Goal: Information Seeking & Learning: Learn about a topic

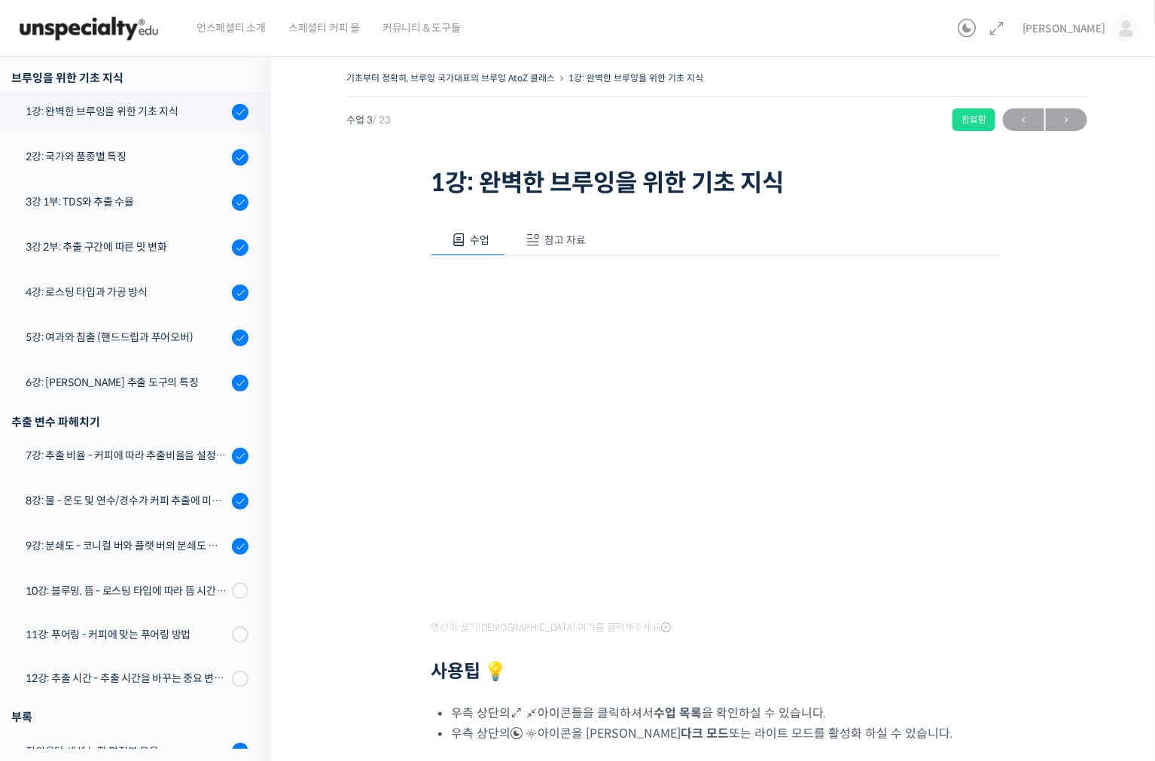
scroll to position [310, 0]
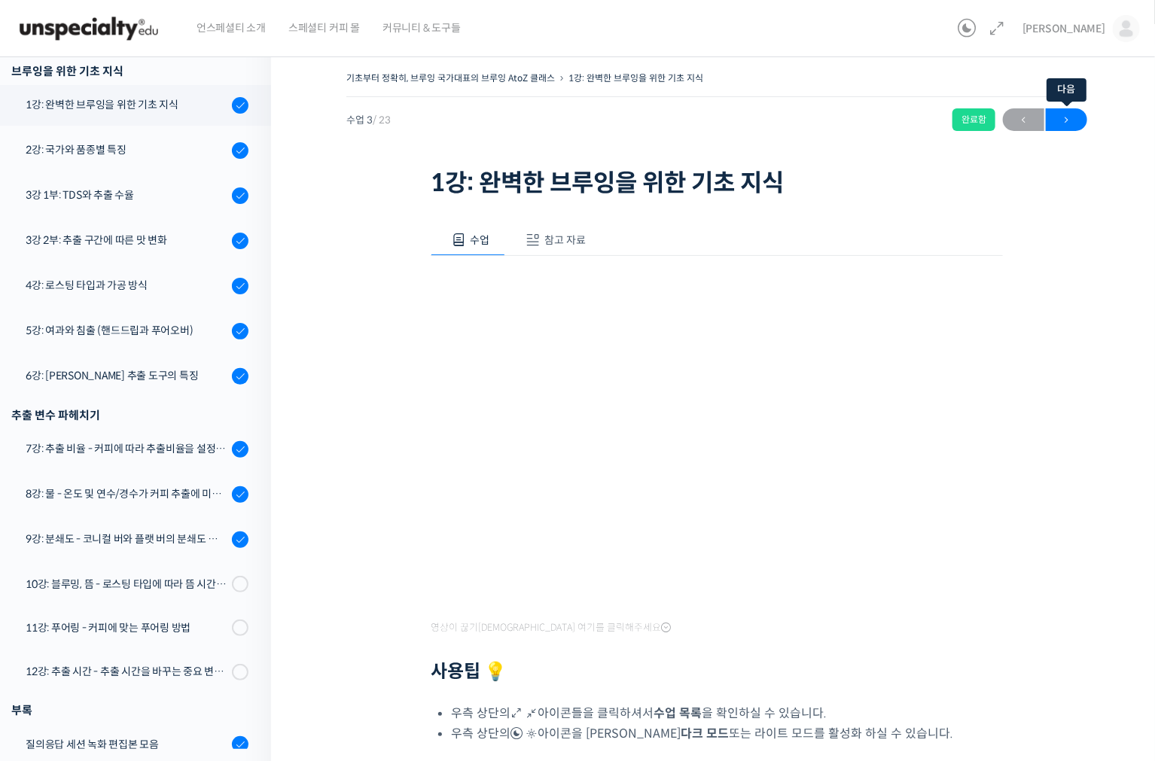
click at [1084, 125] on span "→" at bounding box center [1066, 120] width 41 height 20
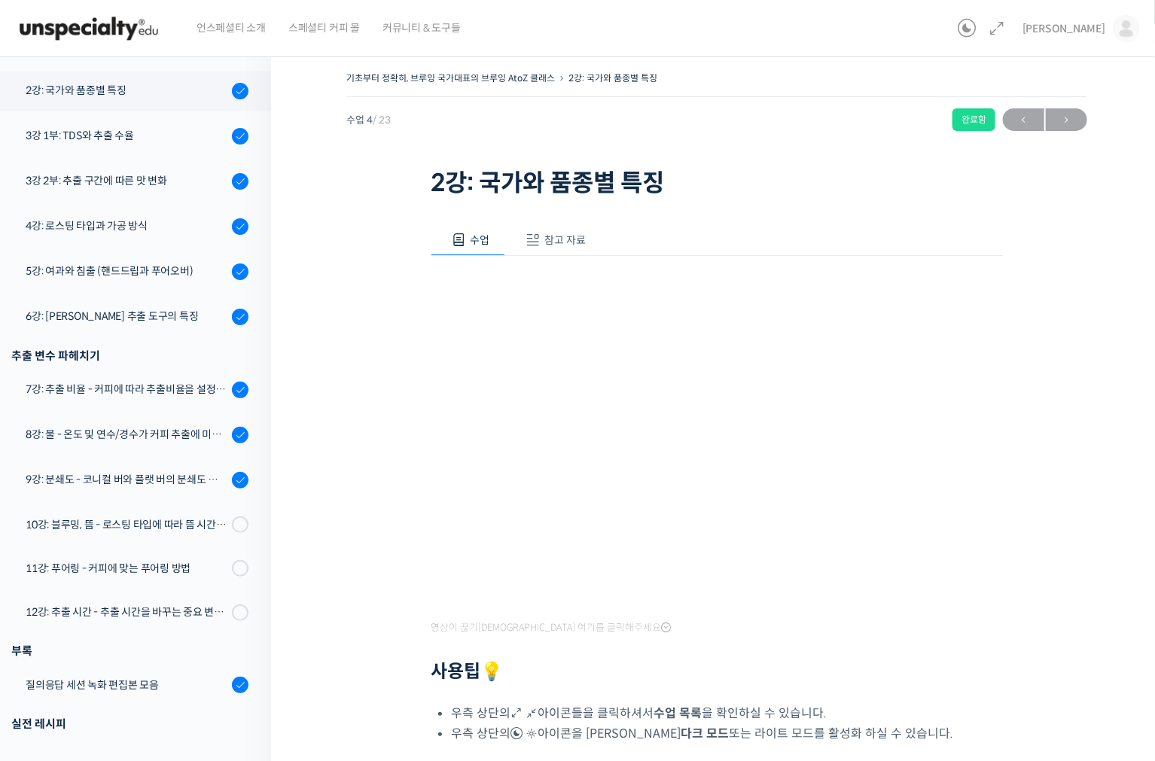
scroll to position [382, 0]
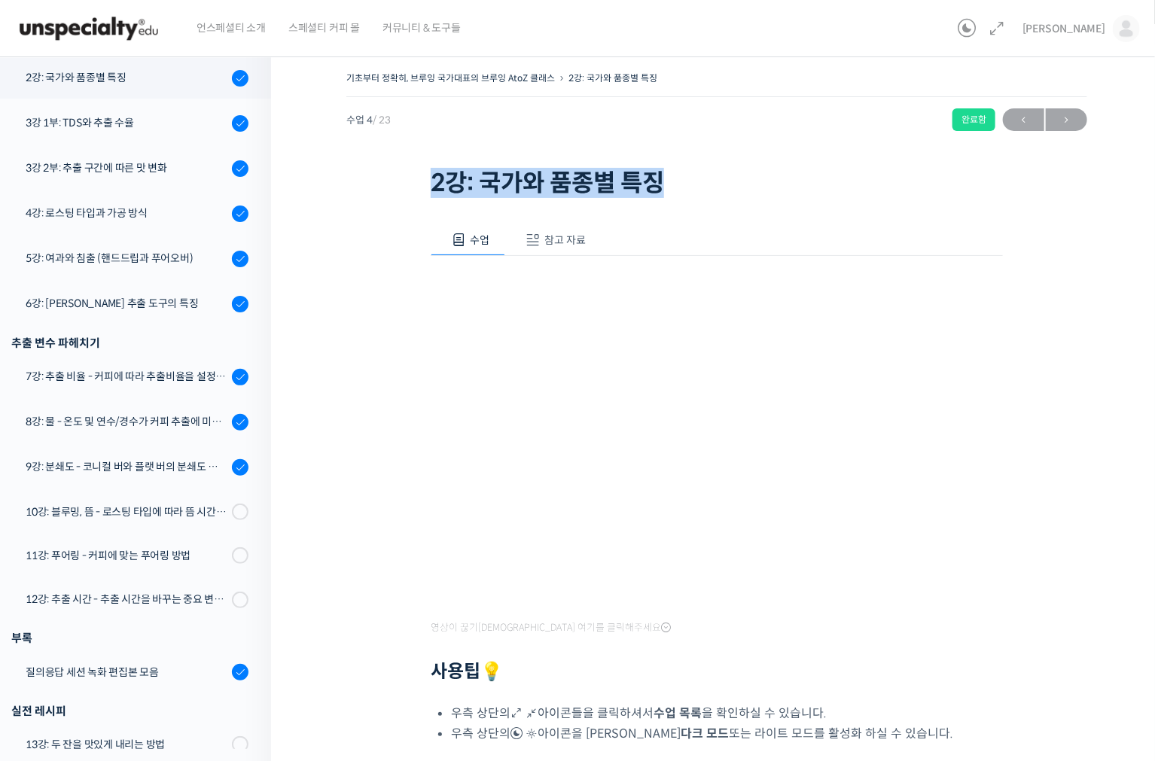
drag, startPoint x: 434, startPoint y: 175, endPoint x: 729, endPoint y: 178, distance: 295.1
click at [729, 178] on h1 "2강: 국가와 품종별 특징" at bounding box center [717, 183] width 572 height 29
copy h1 "2강: 국가와 품종별 특징"
click at [684, 174] on h1 "2강: 국가와 품종별 특징" at bounding box center [717, 183] width 572 height 29
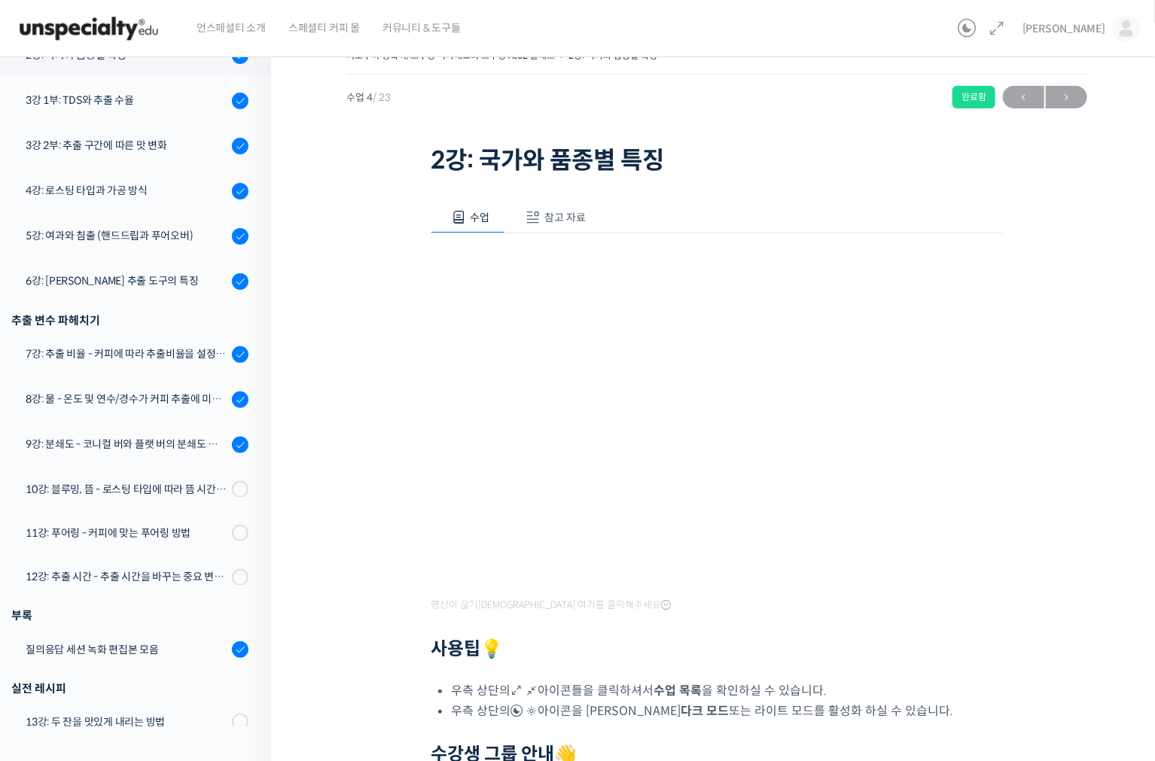
scroll to position [0, 0]
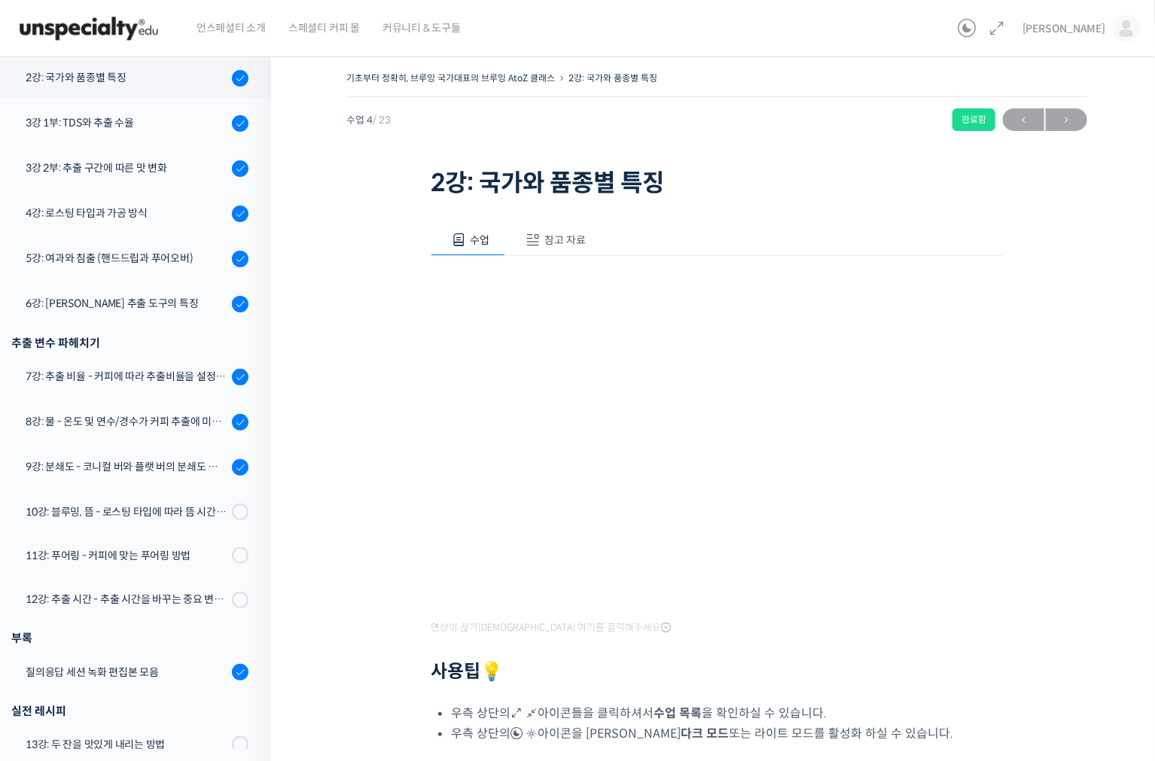
click at [559, 230] on button "참고 자료" at bounding box center [553, 240] width 96 height 32
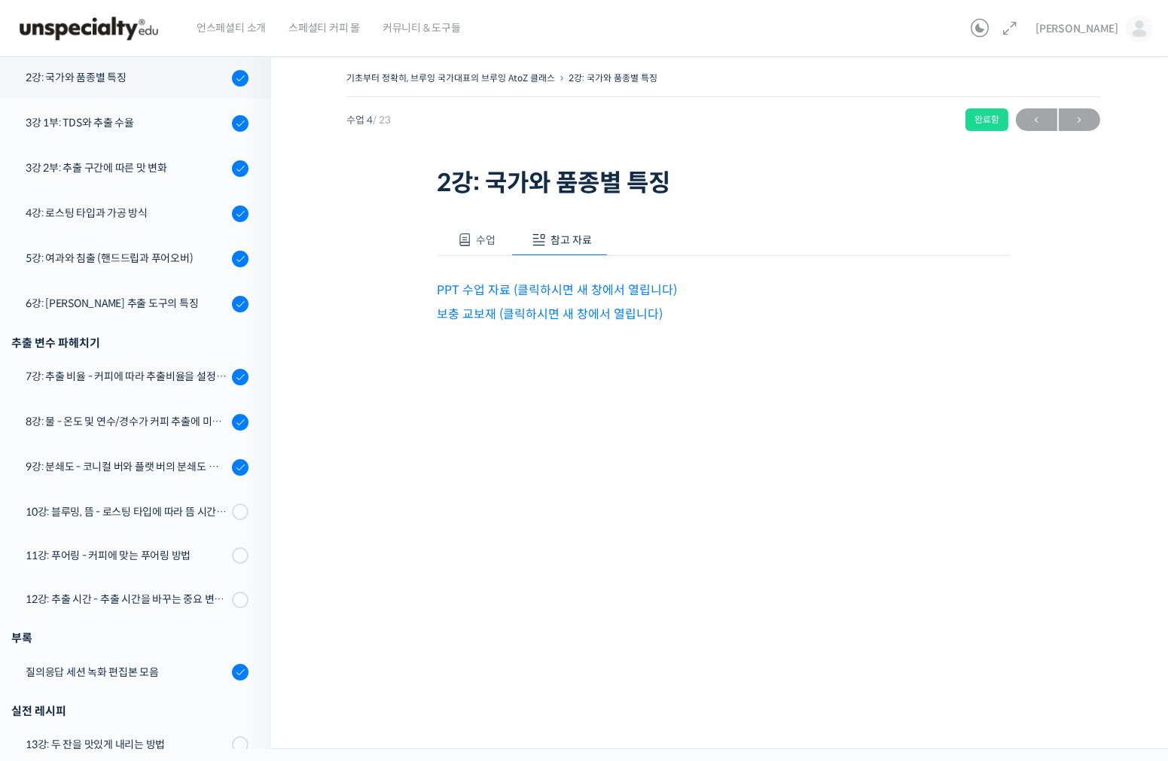
click at [582, 291] on link "PPT 수업 자료 (클릭하시면 새 창에서 열립니다)" at bounding box center [557, 290] width 240 height 16
click at [779, 437] on div "기초부터 정확히, 브루잉 국가대표의 브루잉 AtoZ 클래스 2강: 국가와 품종별 특징 완료함 수업 4 / 23 완료함 ← 이전 다음 → 2강:…" at bounding box center [723, 397] width 904 height 704
click at [486, 248] on button "수업" at bounding box center [474, 240] width 75 height 32
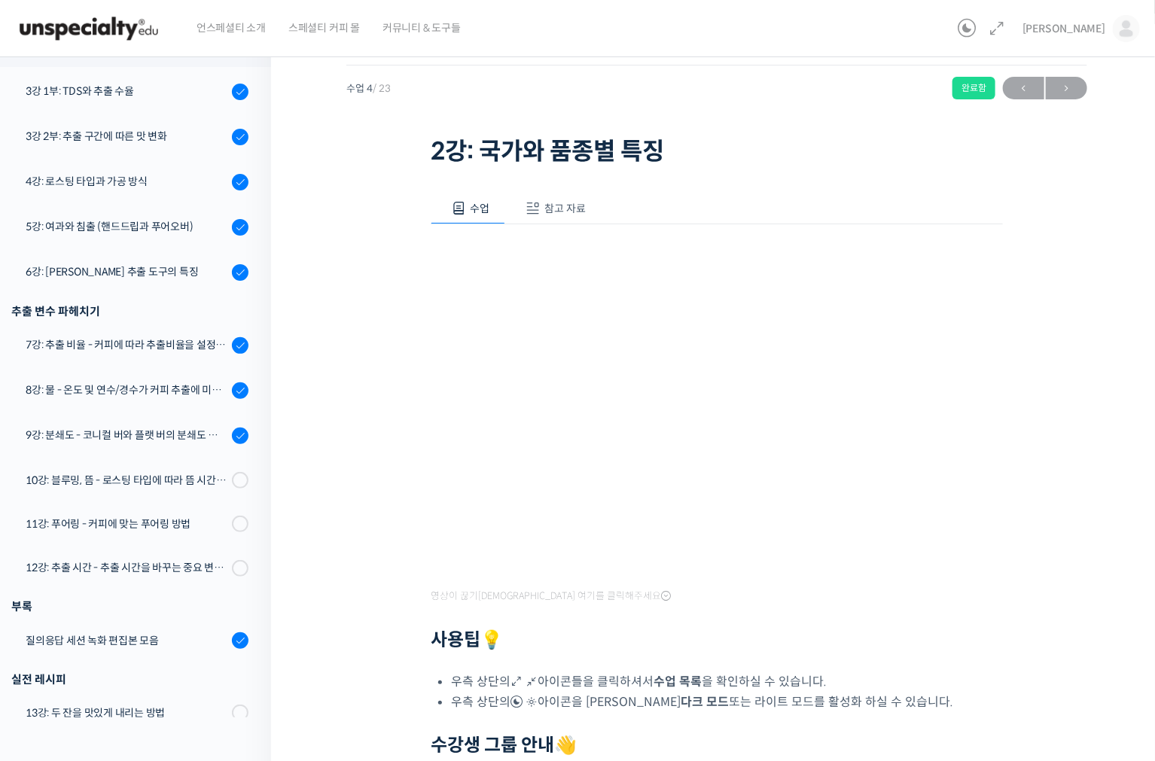
scroll to position [167, 0]
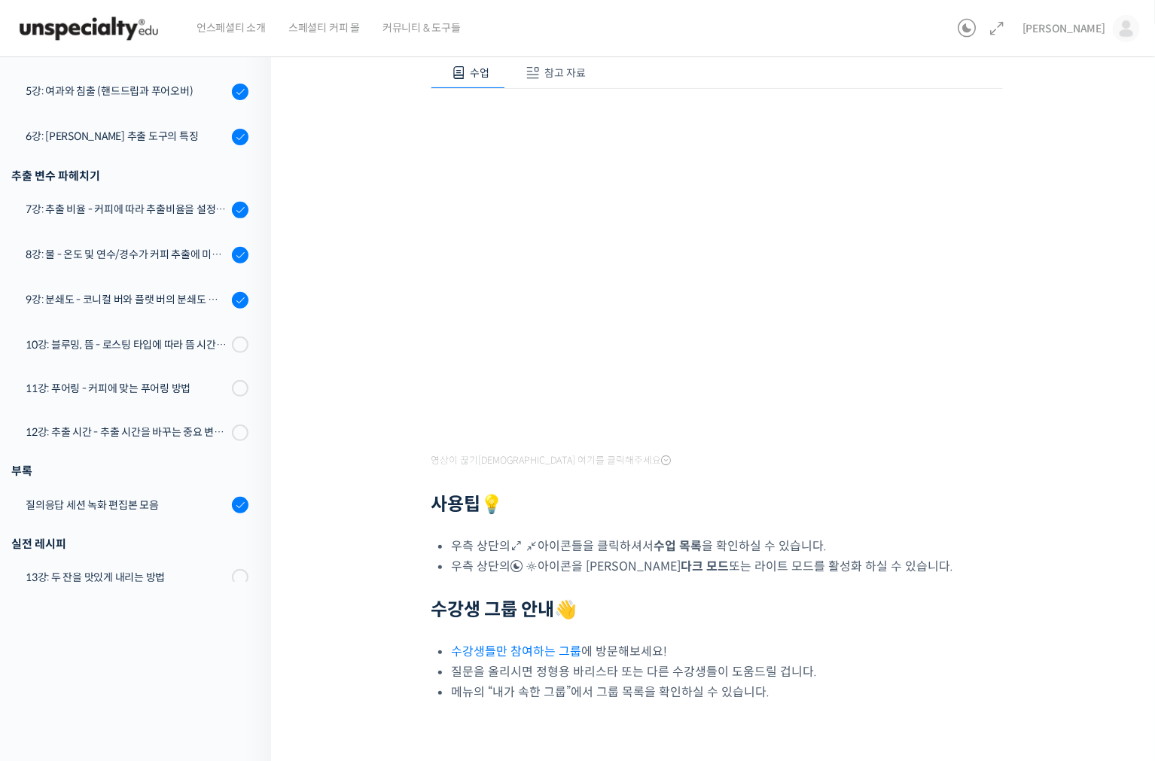
click at [1067, 341] on div "기초부터 정확히, 브루잉 국가대표의 브루잉 AtoZ 클래스 2강: 국가와 품종별 특징 완료함 수업 4 / 23 완료함 ← 이전 다음 → 2강:…" at bounding box center [716, 336] width 741 height 871
click at [1069, 409] on div "기초부터 정확히, 브루잉 국가대표의 브루잉 AtoZ 클래스 2강: 국가와 품종별 특징 완료함 수업 4 / 23 완료함 ← 이전 다음 → 2강:…" at bounding box center [716, 336] width 741 height 871
click at [641, 532] on div "영상이 끊기신다면 여기를 클릭해주세요 사용팁 💡 우측 상단의 아이콘들을 클릭하셔서 수업 목록 을 확인하실 수 있습니다. 우측 상단의 아이콘을 …" at bounding box center [717, 396] width 572 height 614
click at [644, 468] on div "영상이 끊기신다면 여기를 클릭해주세요 사용팁 💡 우측 상단의 아이콘들을 클릭하셔서 수업 목록 을 확인하실 수 있습니다. 우측 상단의 아이콘을 …" at bounding box center [717, 396] width 572 height 614
click at [374, 301] on div "기초부터 정확히, 브루잉 국가대표의 브루잉 AtoZ 클래스 2강: 국가와 품종별 특징 완료함 수업 4 / 23 완료함 ← 이전 다음 → 2강:…" at bounding box center [716, 336] width 741 height 871
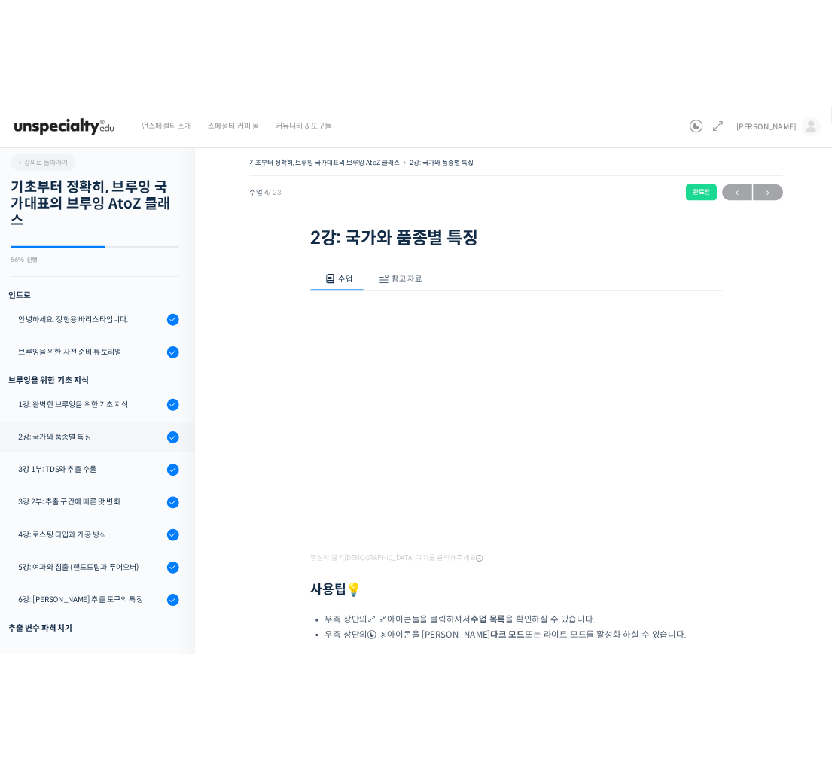
scroll to position [0, 0]
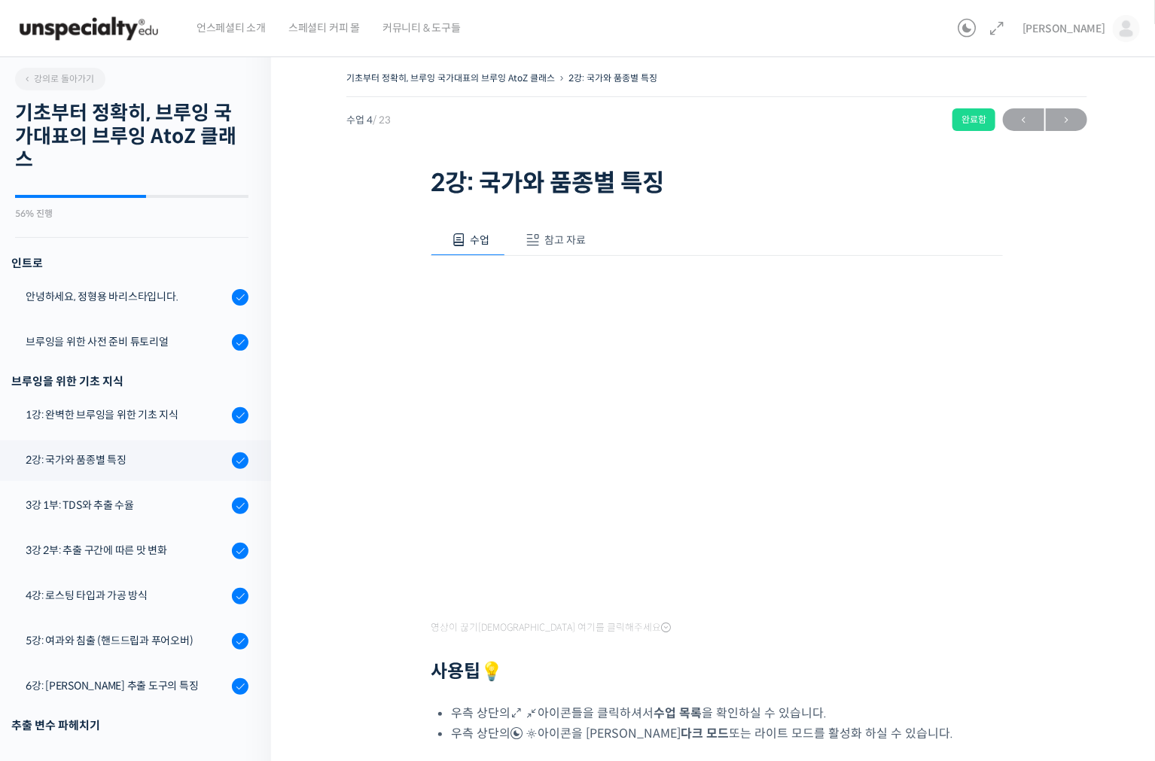
click at [1029, 222] on div "기초부터 정확히, 브루잉 국가대표의 브루잉 AtoZ 클래스 2강: 국가와 품종별 특징 완료함 수업 4 / 23 완료함 ← 이전 다음 → 2강:…" at bounding box center [716, 503] width 741 height 871
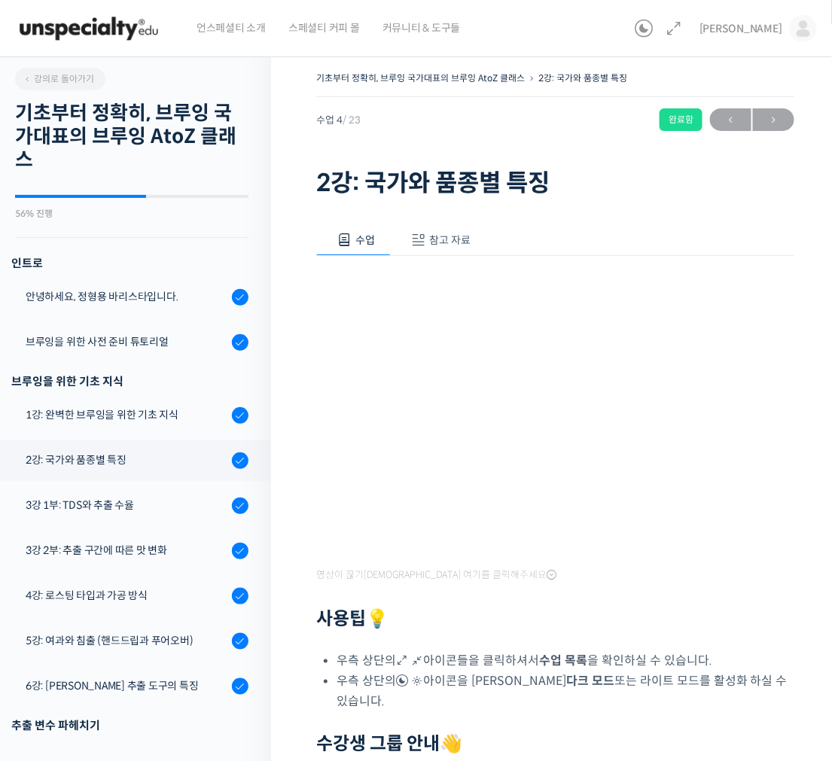
click at [552, 251] on div "수업 참고 자료" at bounding box center [555, 240] width 478 height 32
click at [610, 216] on div "수업 참고 자료 영상이 끊기신다면 여기를 클릭해주세요 사용팁 💡 우측 상단의 아이콘들을 클릭하셔서 수업 목록 을 확인하실 수 있습니다. 우측 …" at bounding box center [555, 554] width 478 height 704
click at [642, 262] on div "영상이 끊기신다면 여기를 클릭해주세요 사용팁 💡 우측 상단의 아이콘들을 클릭하셔서 수업 목록 을 확인하실 수 있습니다. 우측 상단의 아이콘을 …" at bounding box center [555, 546] width 478 height 581
click at [672, 621] on h2 "사용팁 💡" at bounding box center [555, 619] width 478 height 22
click at [687, 573] on div "영상이 끊기신다면 여기를 클릭해주세요 사용팁 💡 우측 상단의 아이콘들을 클릭하셔서 수업 목록 을 확인하실 수 있습니다. 우측 상단의 아이콘을 …" at bounding box center [555, 546] width 478 height 581
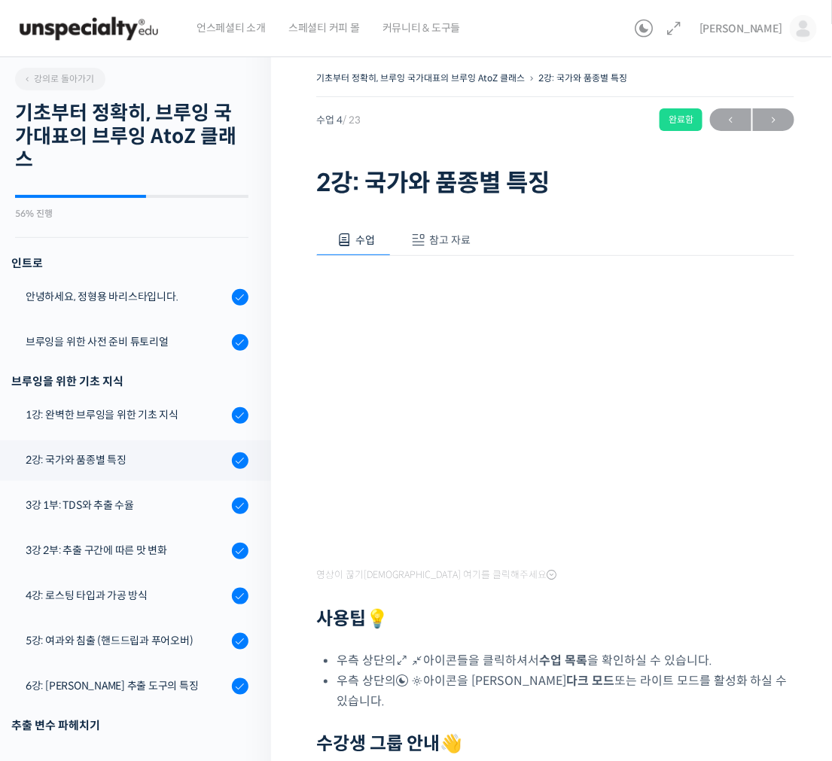
drag, startPoint x: 732, startPoint y: 625, endPoint x: 703, endPoint y: 556, distance: 74.9
click at [726, 620] on h2 "사용팁 💡" at bounding box center [555, 619] width 478 height 22
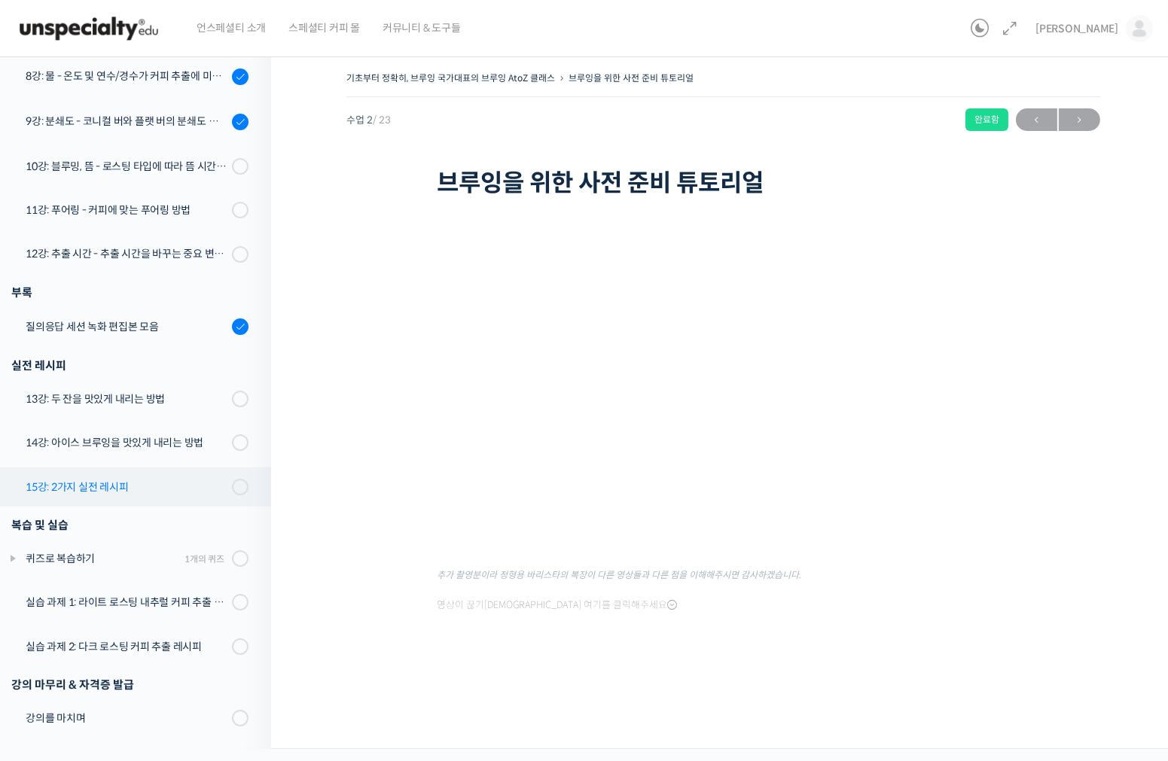
scroll to position [561, 0]
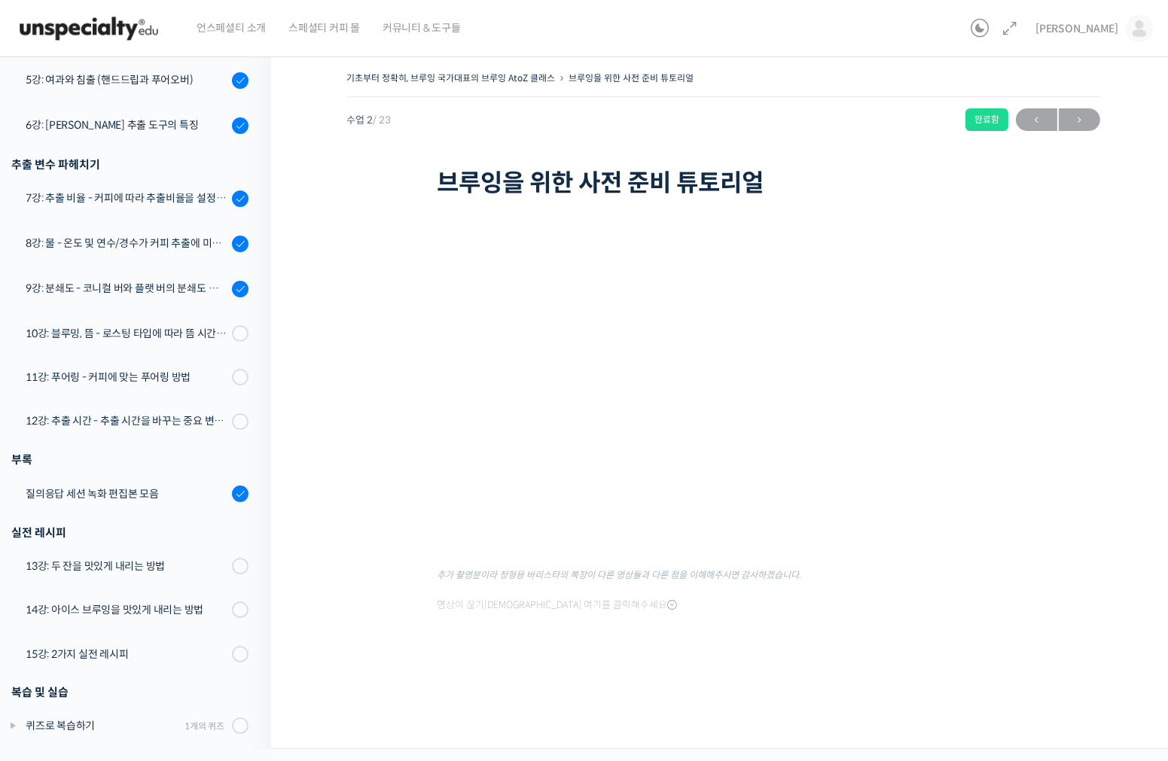
click at [385, 522] on div "기초부터 정확히, 브루잉 국가대표의 브루잉 AtoZ 클래스 브루잉을 위한 사전 준비 튜토리얼 완료함 수업 2 / 23 완료함 ← 이전 다음 →…" at bounding box center [723, 376] width 754 height 617
